Goal: Navigation & Orientation: Find specific page/section

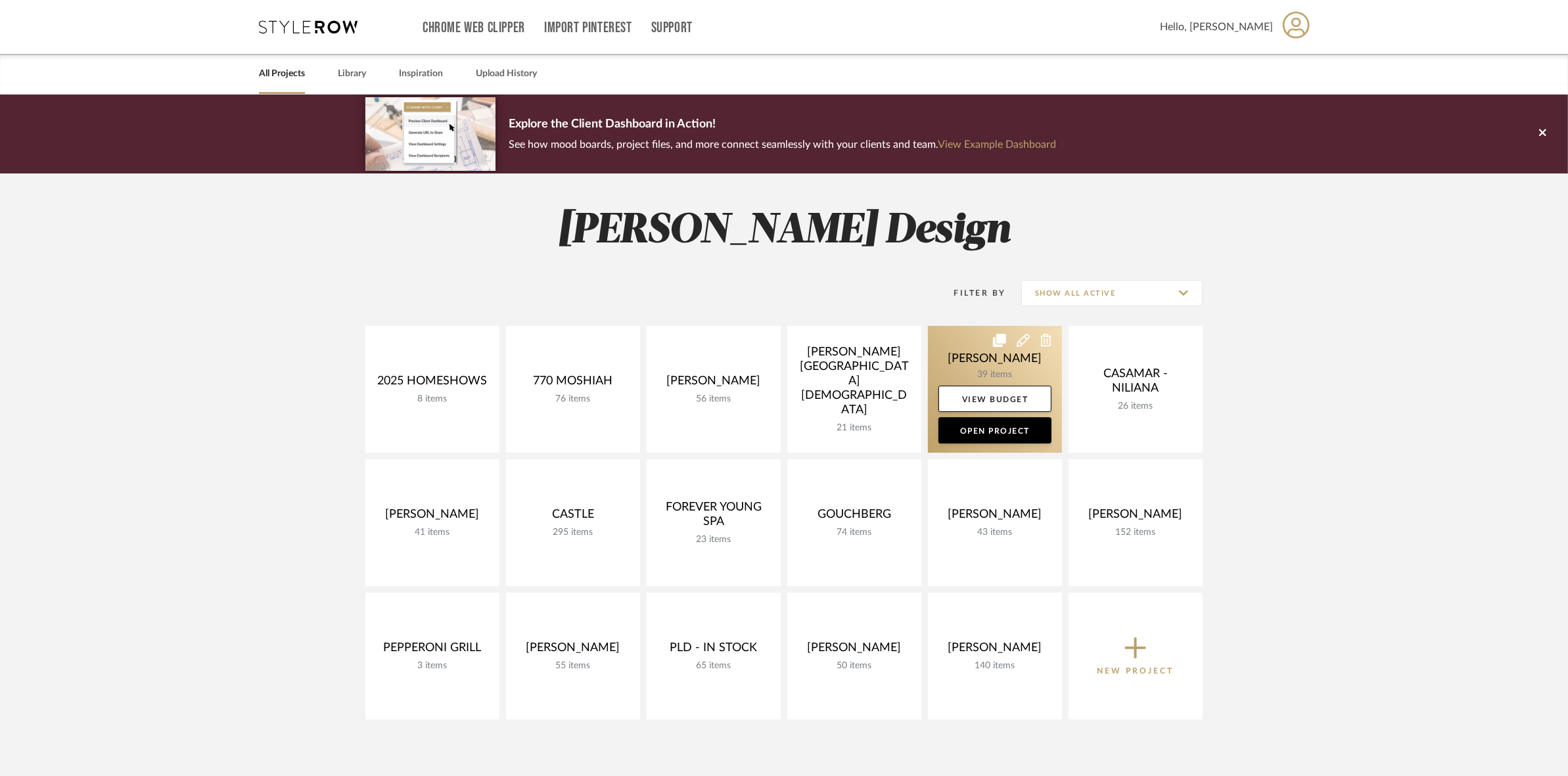
click at [973, 368] on link at bounding box center [994, 389] width 134 height 127
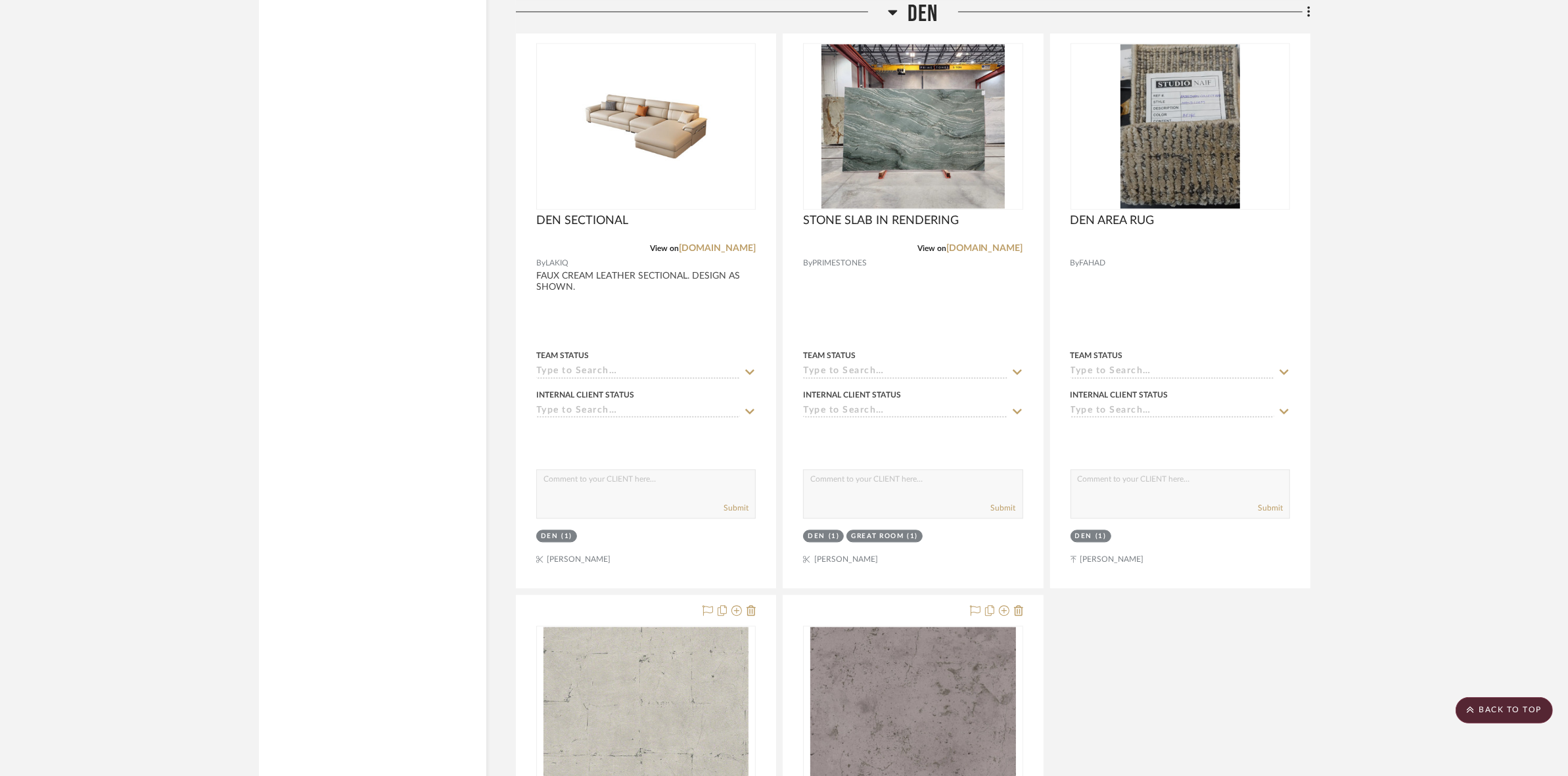
scroll to position [3450, 0]
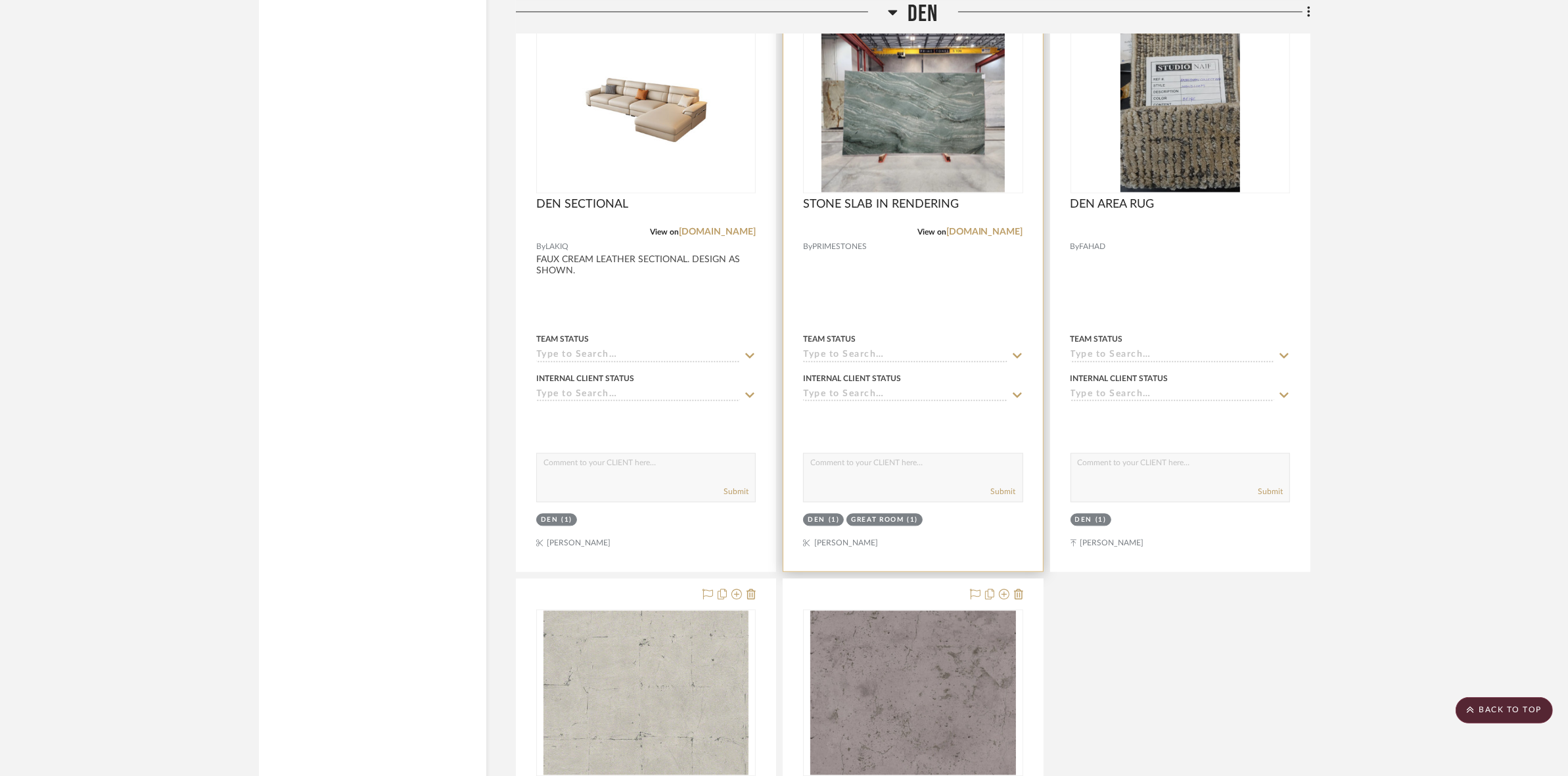
click at [0, 0] on img at bounding box center [0, 0] width 0 height 0
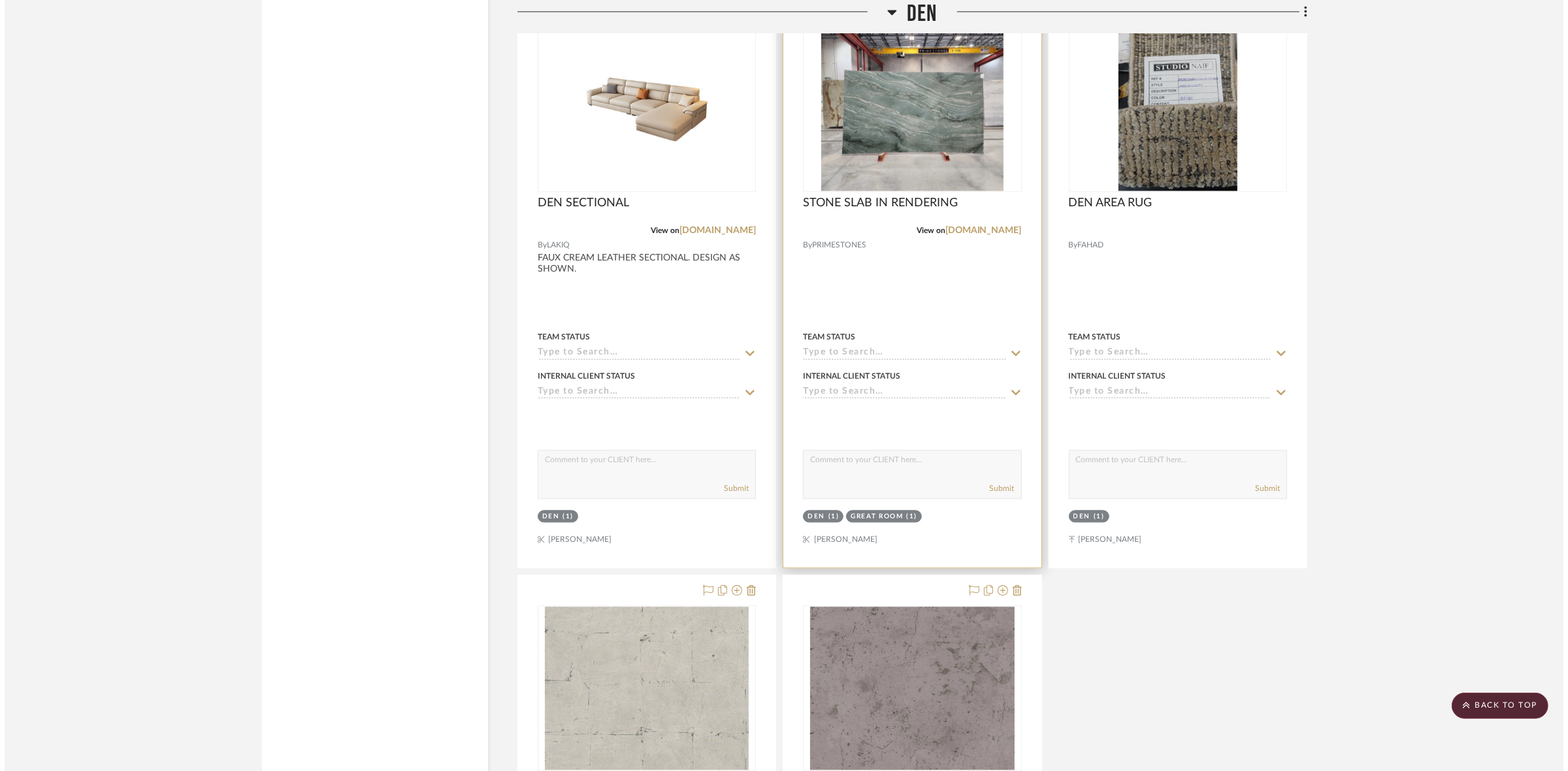
scroll to position [0, 0]
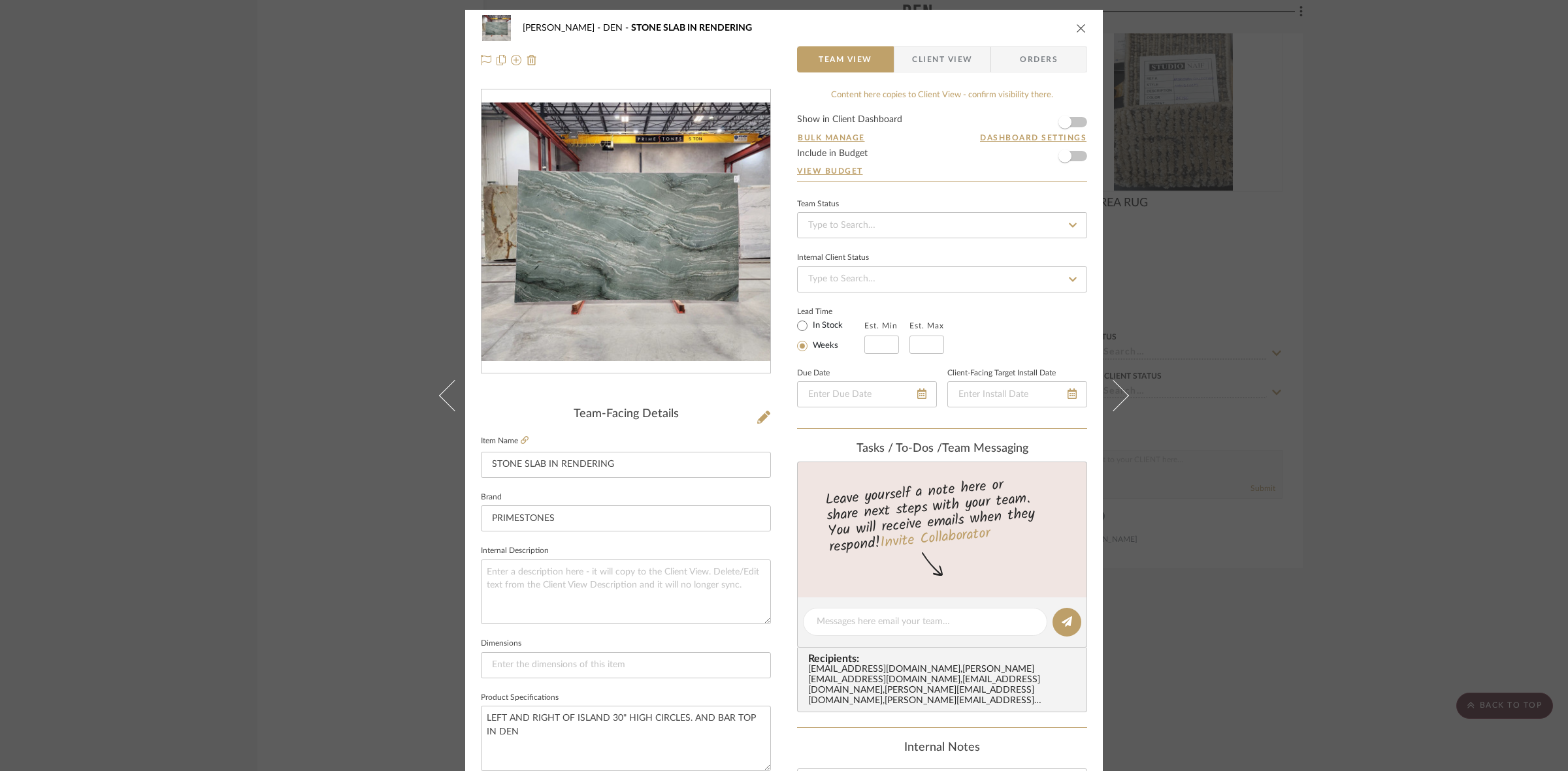
click at [128, 154] on div "CASAMAR - MARIO DEN STONE SLAB IN RENDERING Team View Client View Orders Team-F…" at bounding box center [784, 385] width 1568 height 771
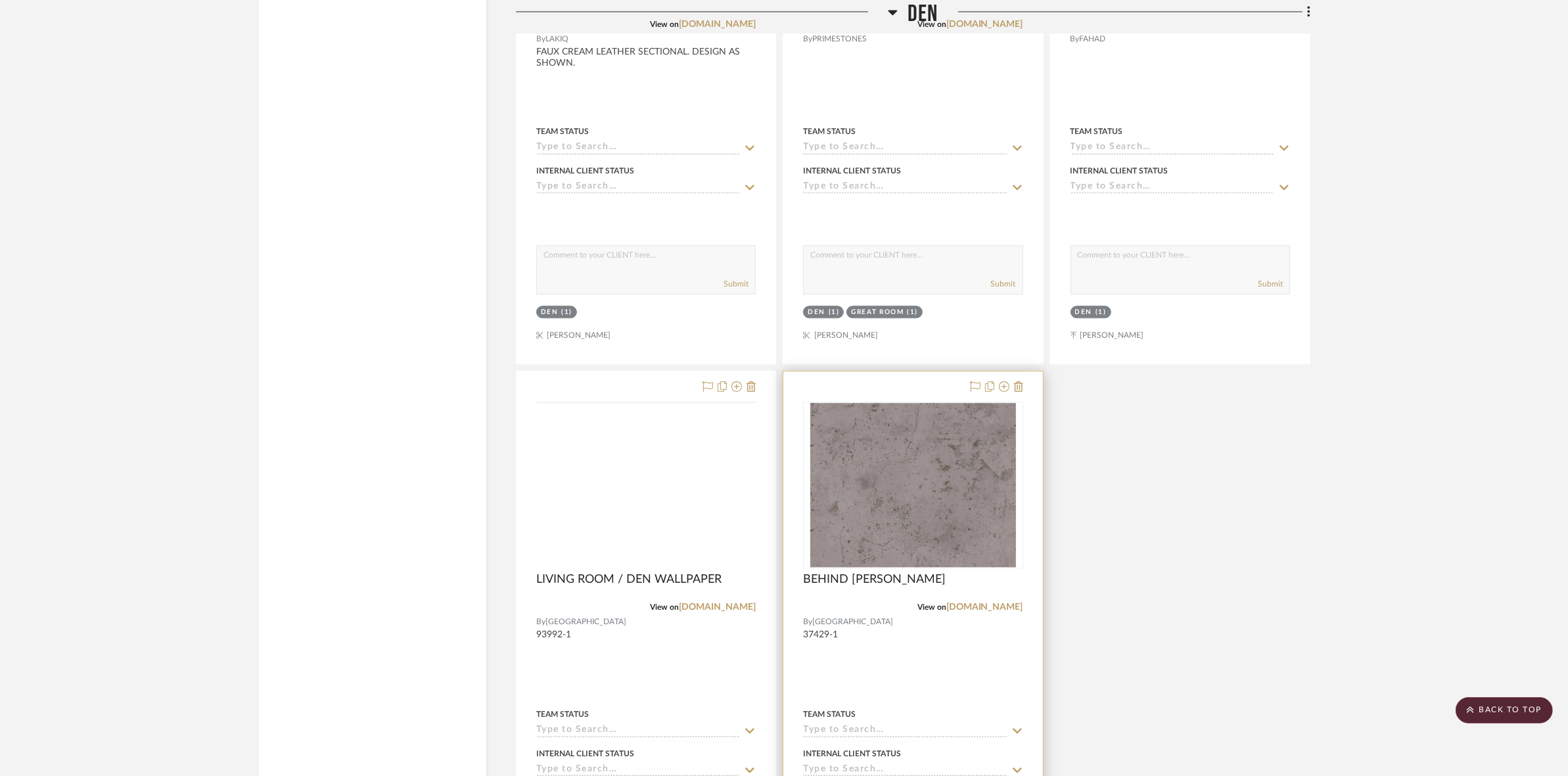
scroll to position [3697, 0]
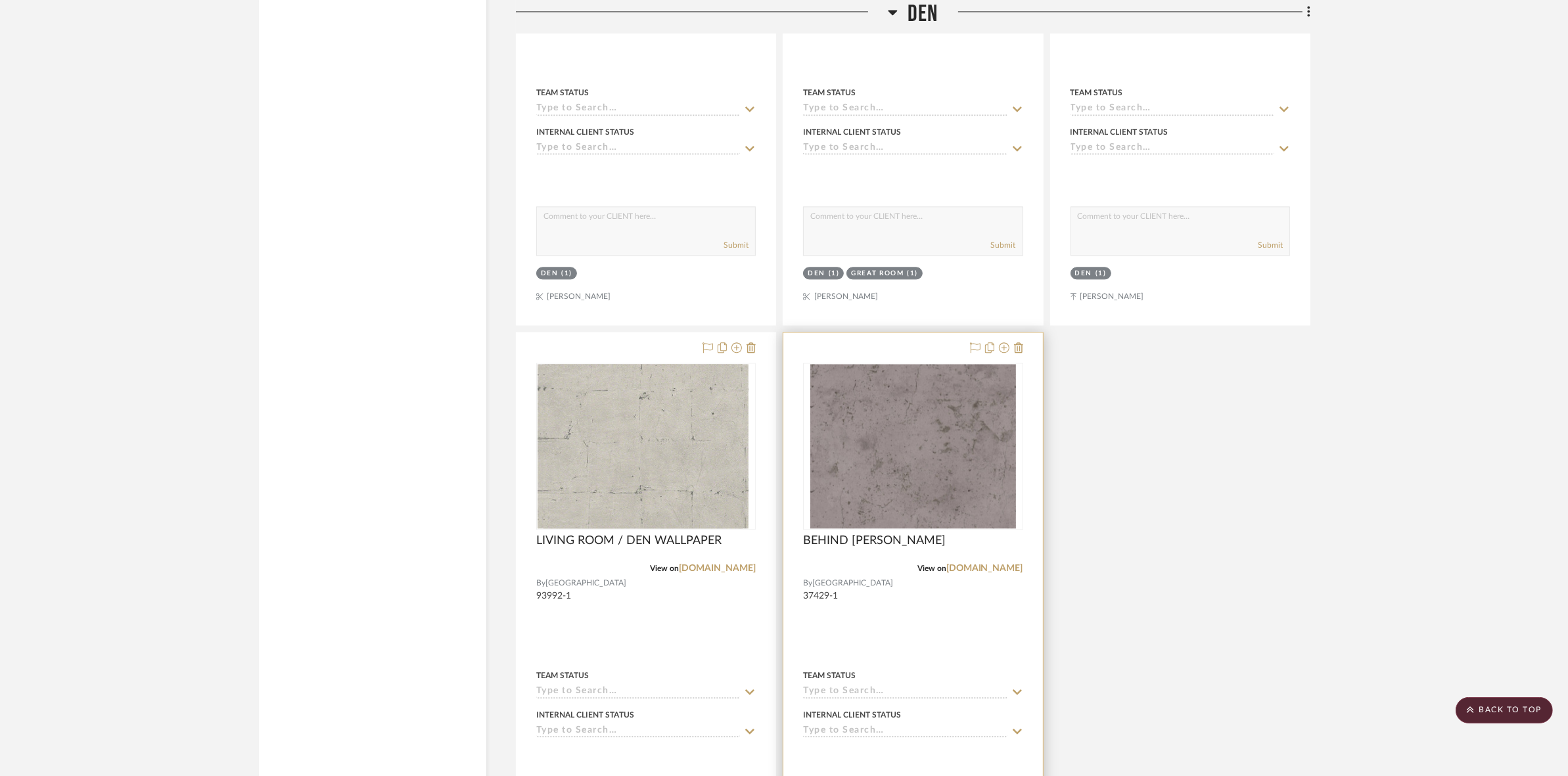
click at [0, 0] on img at bounding box center [0, 0] width 0 height 0
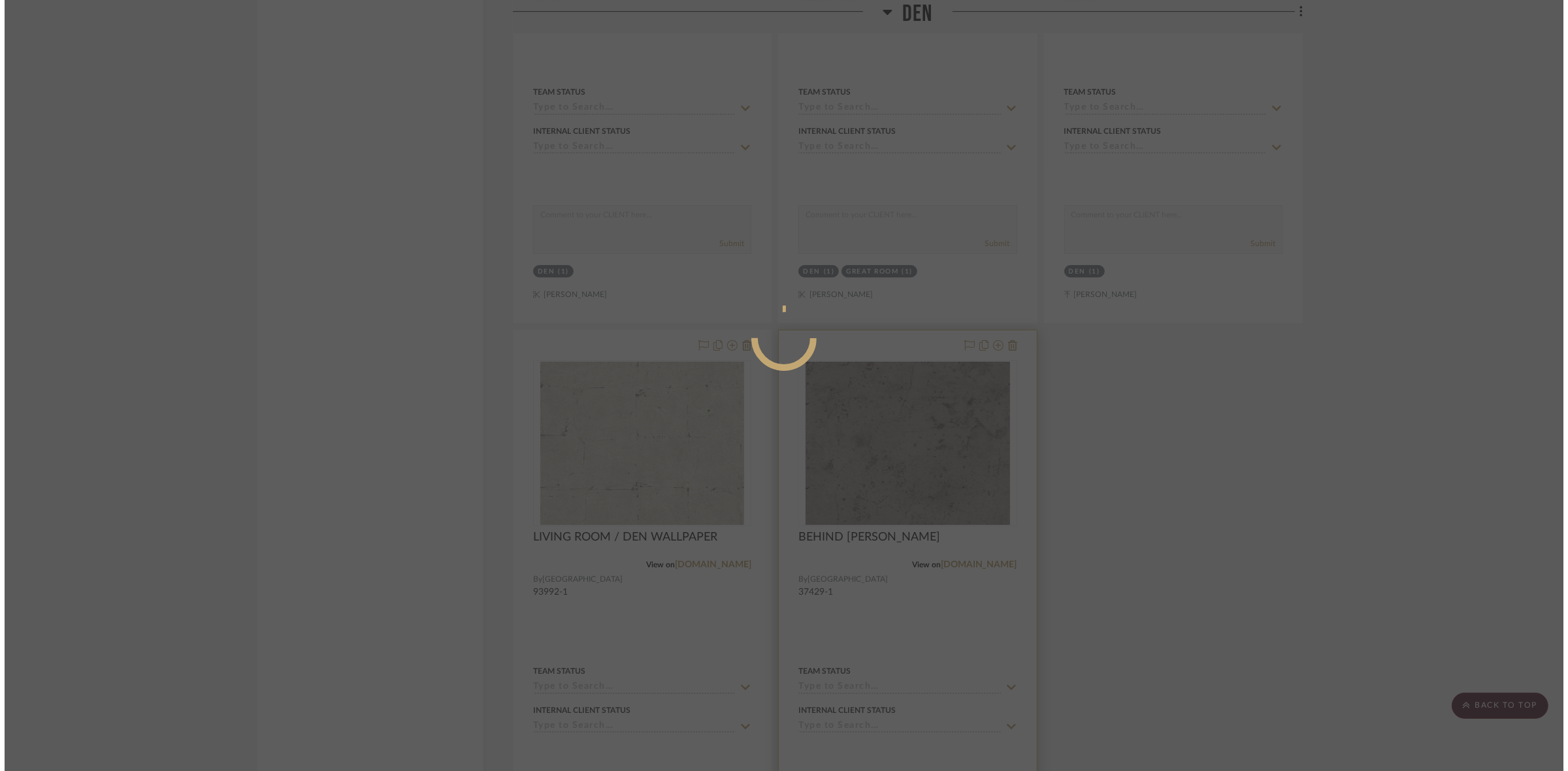
scroll to position [0, 0]
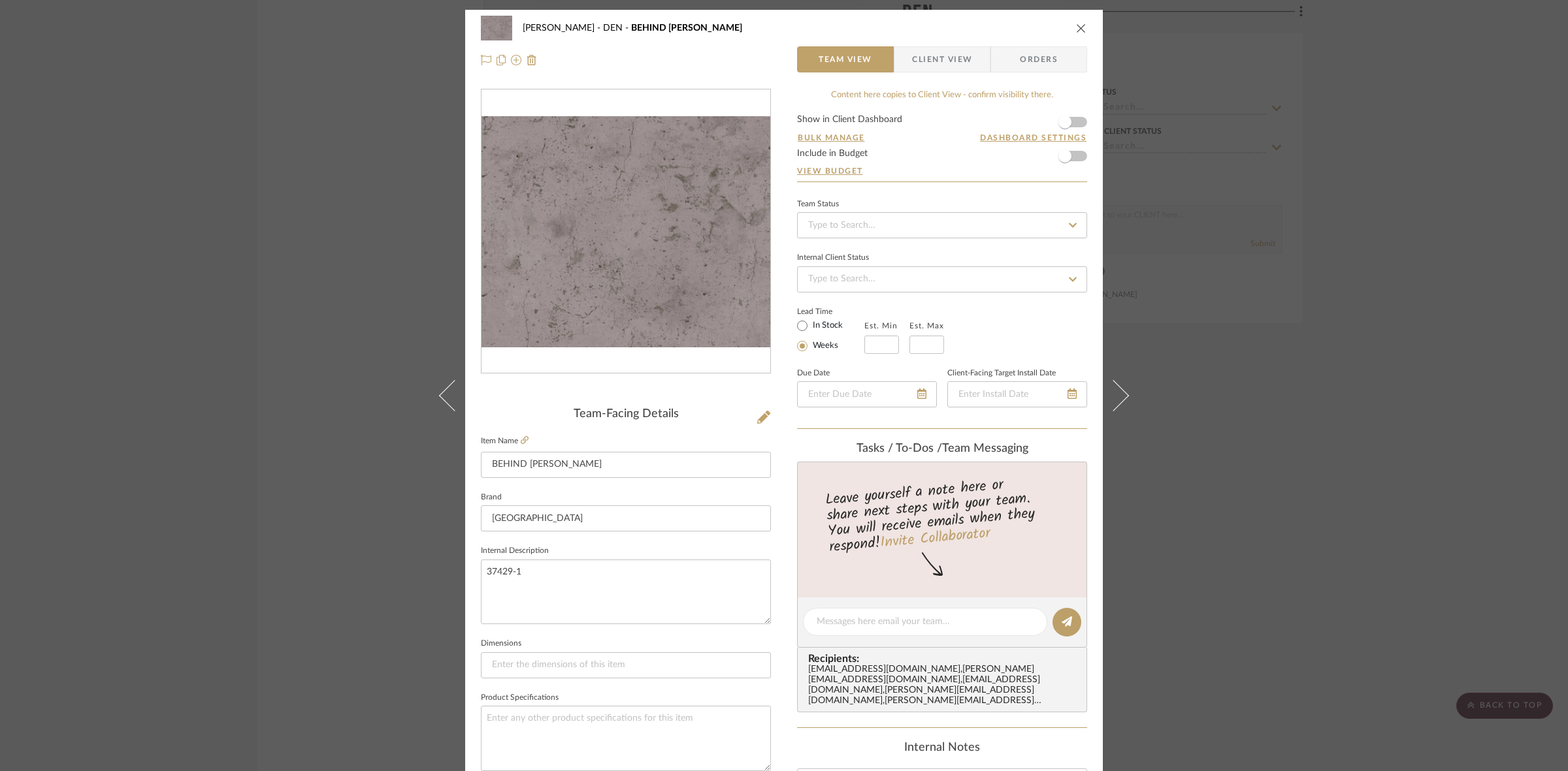
click at [580, 167] on div at bounding box center [626, 232] width 289 height 285
drag, startPoint x: 548, startPoint y: 260, endPoint x: 571, endPoint y: 197, distance: 67.1
click at [571, 197] on div at bounding box center [626, 232] width 289 height 285
